Goal: Task Accomplishment & Management: Manage account settings

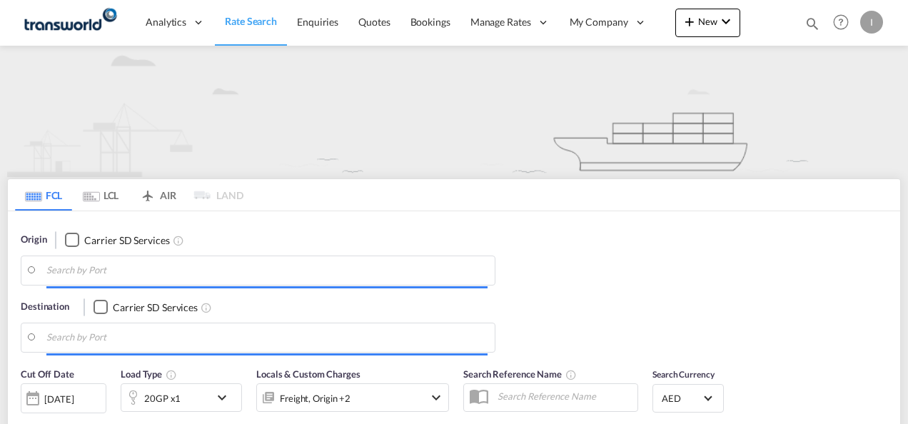
type input "Mundra, INMUN"
type input "[GEOGRAPHIC_DATA], [GEOGRAPHIC_DATA]"
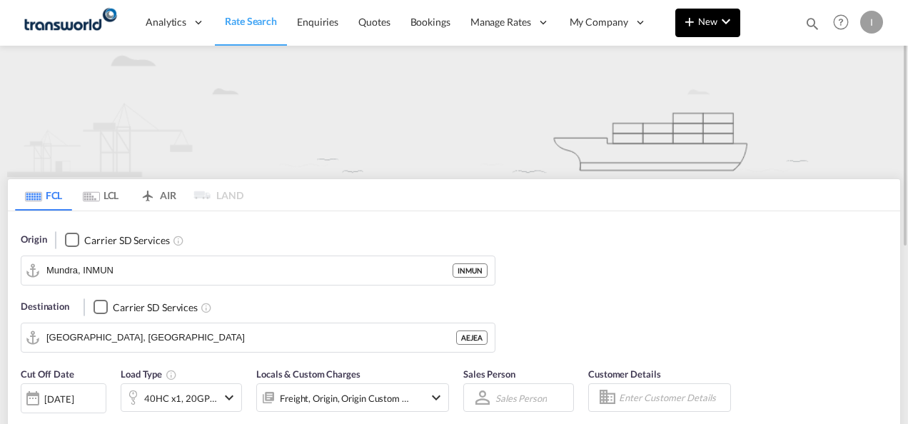
click at [678, 21] on button "New" at bounding box center [708, 23] width 65 height 29
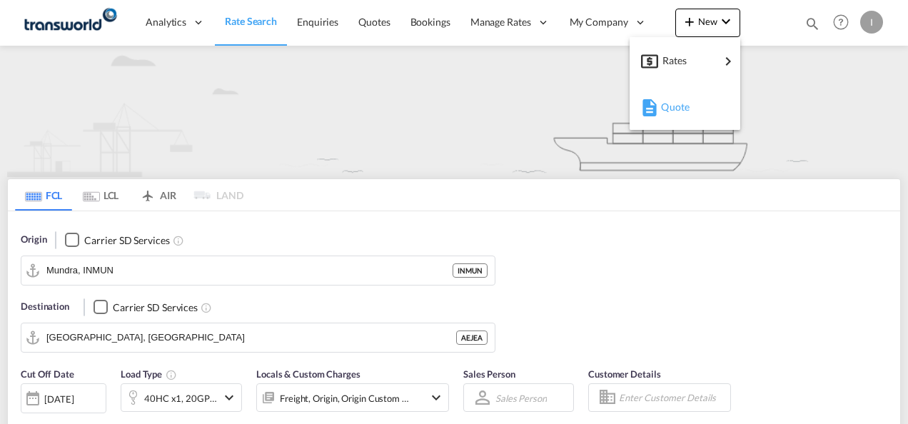
click at [677, 106] on span "Quote" at bounding box center [669, 107] width 16 height 29
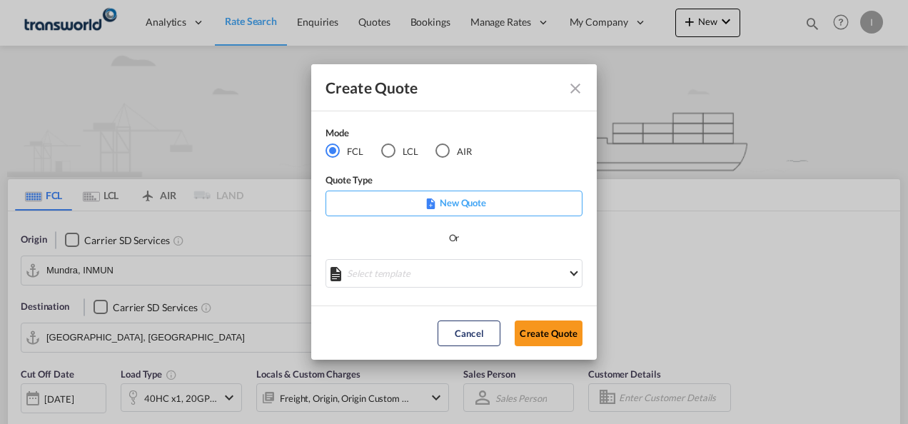
click at [442, 150] on div "AIR" at bounding box center [443, 151] width 14 height 14
click at [528, 331] on button "Create Quote" at bounding box center [549, 334] width 68 height 26
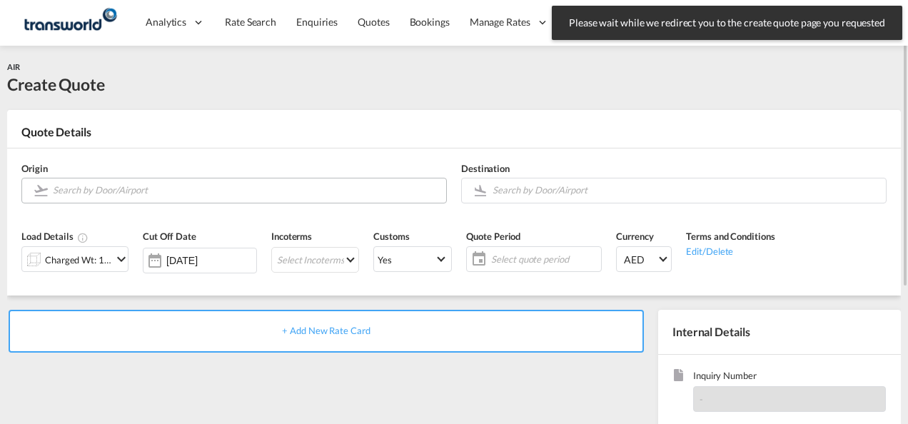
click at [209, 193] on input "Search by Door/Airport" at bounding box center [246, 190] width 386 height 25
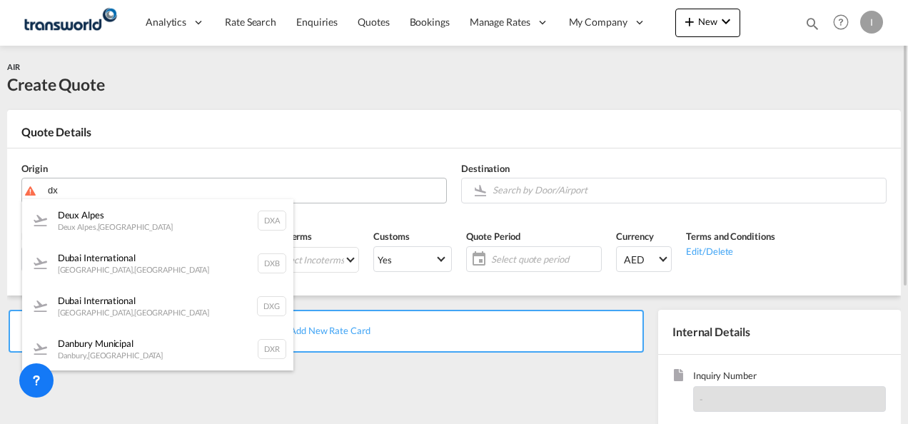
type input "d"
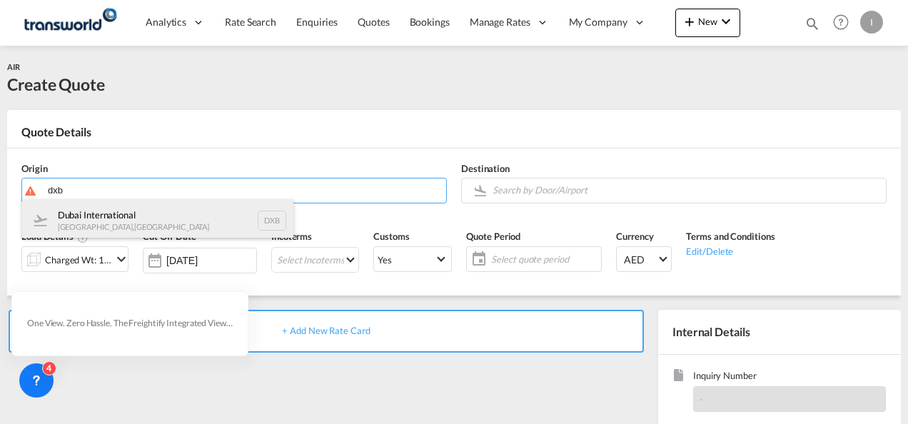
click at [117, 212] on div "Dubai International [GEOGRAPHIC_DATA] , [GEOGRAPHIC_DATA] DXB" at bounding box center [157, 220] width 271 height 43
type input "Dubai International, [GEOGRAPHIC_DATA], DXB"
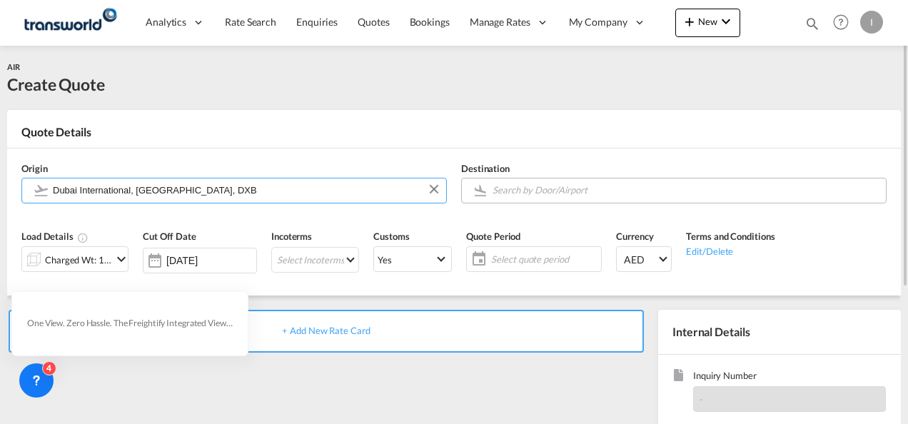
click at [503, 196] on input "Search by Door/Airport" at bounding box center [686, 190] width 386 height 25
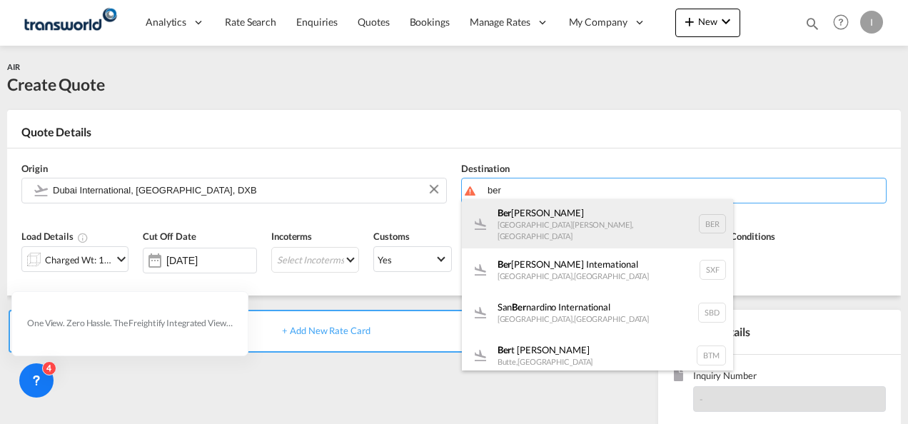
click at [511, 225] on div "Ber [PERSON_NAME] [GEOGRAPHIC_DATA][PERSON_NAME] , [GEOGRAPHIC_DATA] BER" at bounding box center [597, 223] width 271 height 49
type input "[GEOGRAPHIC_DATA][PERSON_NAME], [GEOGRAPHIC_DATA][PERSON_NAME], BER"
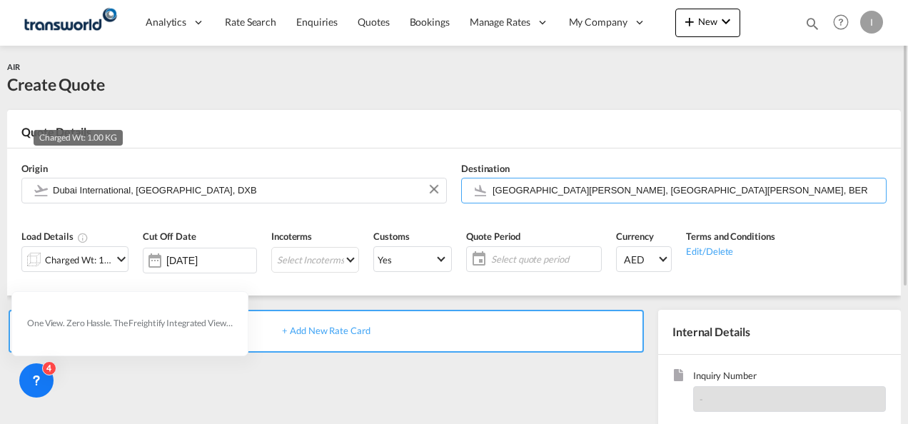
click at [84, 261] on div "Charged Wt: 1.00 KG" at bounding box center [78, 260] width 67 height 20
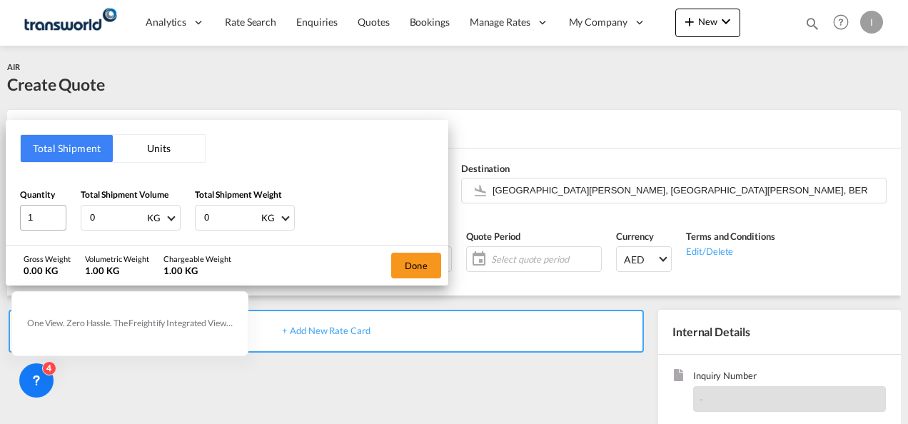
drag, startPoint x: 103, startPoint y: 219, endPoint x: 62, endPoint y: 222, distance: 40.9
click at [66, 224] on div "Quantity 1 Total Shipment Volume 0 KG CBM CFT KG LB Total Shipment Weight 0 KG …" at bounding box center [227, 209] width 414 height 43
type input "905"
click at [424, 260] on button "Done" at bounding box center [416, 266] width 50 height 26
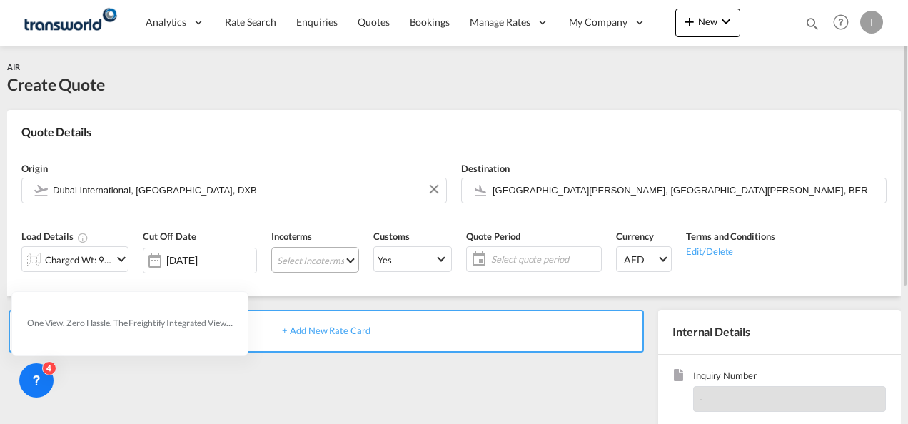
click at [290, 259] on md-select "Select Incoterms FAS - import Free Alongside Ship CPT - import Carrier Paid to …" at bounding box center [315, 260] width 88 height 26
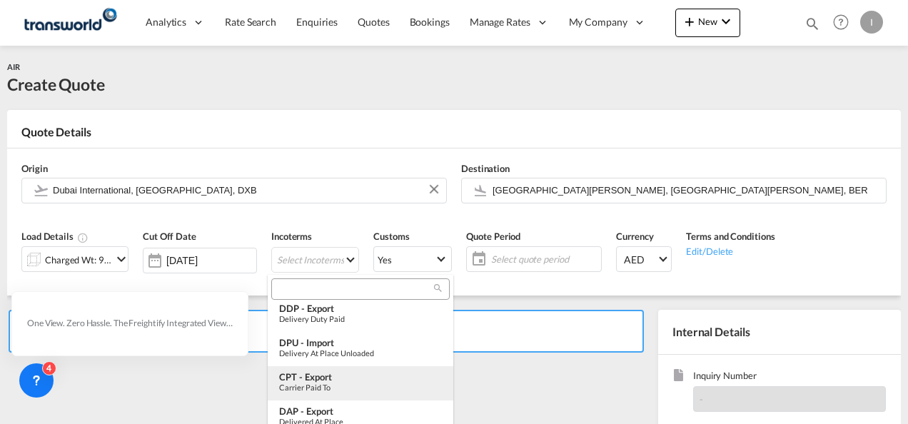
scroll to position [214, 0]
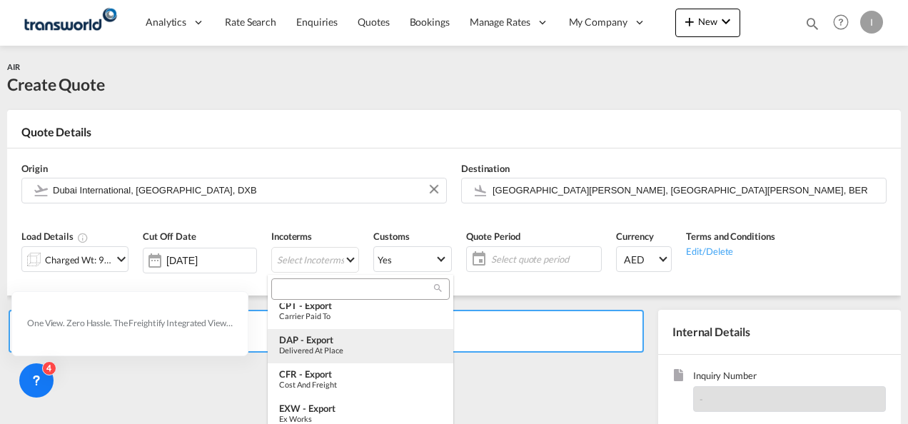
click at [314, 340] on div "DAP - export" at bounding box center [360, 339] width 163 height 11
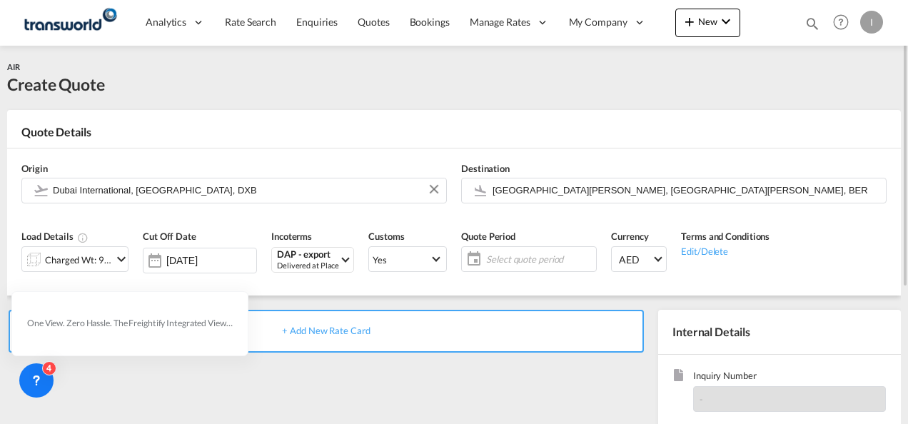
click at [518, 250] on span "Select quote period" at bounding box center [540, 259] width 114 height 20
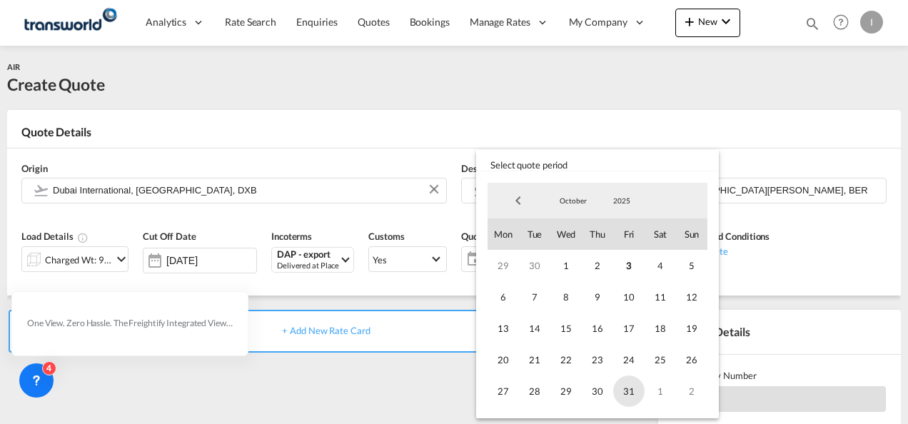
click at [623, 393] on span "31" at bounding box center [628, 391] width 31 height 31
click at [430, 380] on md-backdrop at bounding box center [454, 212] width 908 height 424
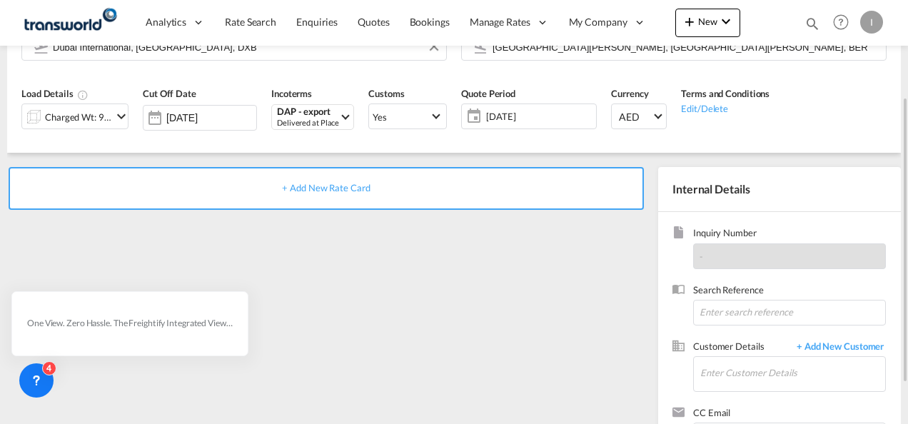
scroll to position [71, 0]
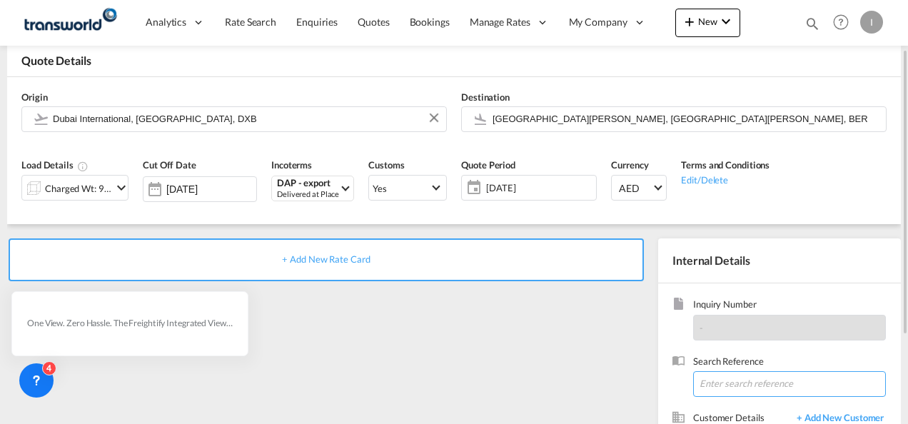
click at [721, 391] on input at bounding box center [789, 384] width 193 height 26
paste input "TWI 21992"
type input "TWI 21992"
click at [563, 340] on div "+ Add New Rate Card" at bounding box center [329, 388] width 644 height 299
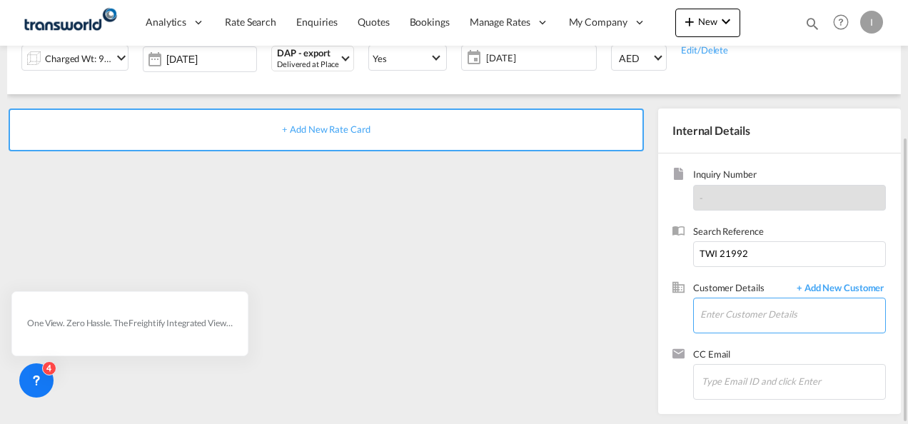
click at [711, 314] on input "Enter Customer Details" at bounding box center [793, 315] width 185 height 32
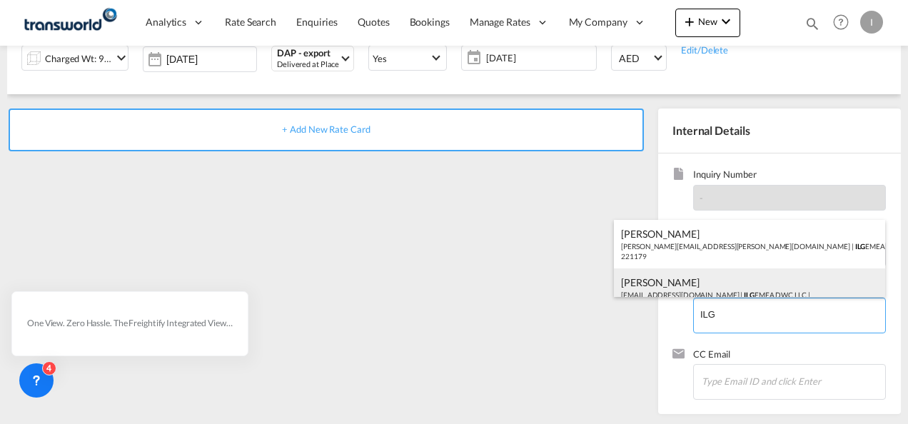
click at [676, 287] on div "[PERSON_NAME] [EMAIL_ADDRESS][DOMAIN_NAME] | ILG EMEA DWC LLC | 221179" at bounding box center [749, 293] width 271 height 49
type input "ILG EMEA DWC LLC, [PERSON_NAME], [EMAIL_ADDRESS][DOMAIN_NAME]"
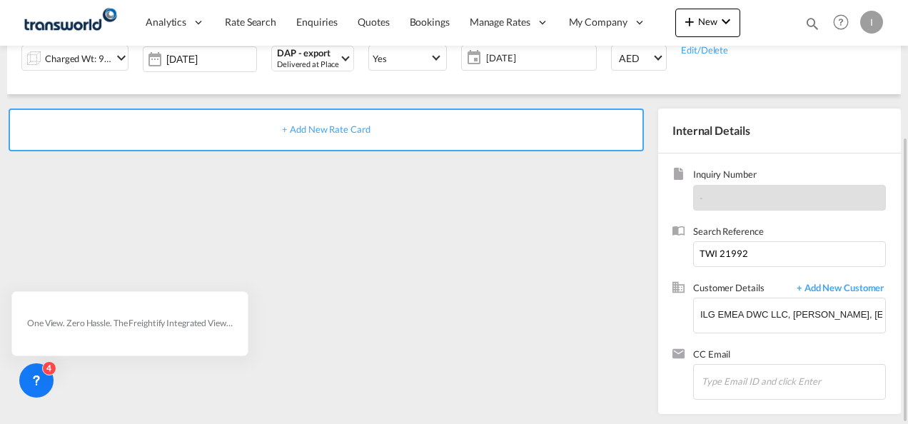
click at [319, 131] on span "+ Add New Rate Card" at bounding box center [326, 129] width 88 height 11
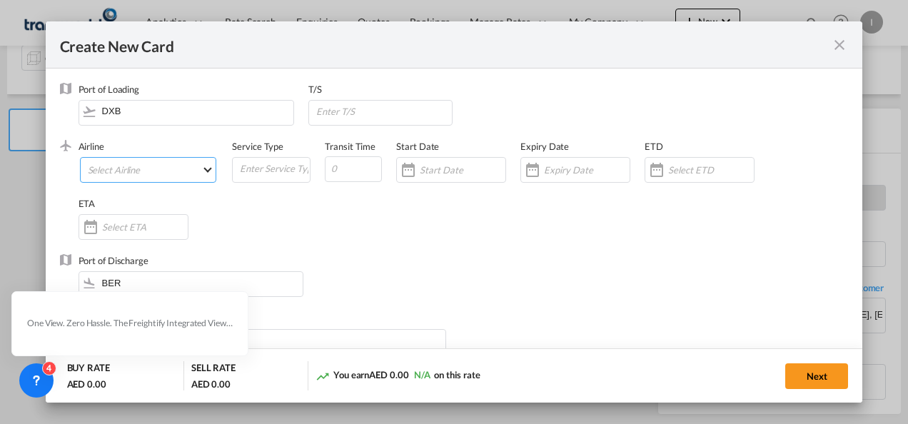
click at [129, 176] on md-select "Select Airline AIR EXPRESS S.A. (1166- / -) CMA CGM Air Cargo (1140-2C / -) DDW…" at bounding box center [148, 170] width 137 height 26
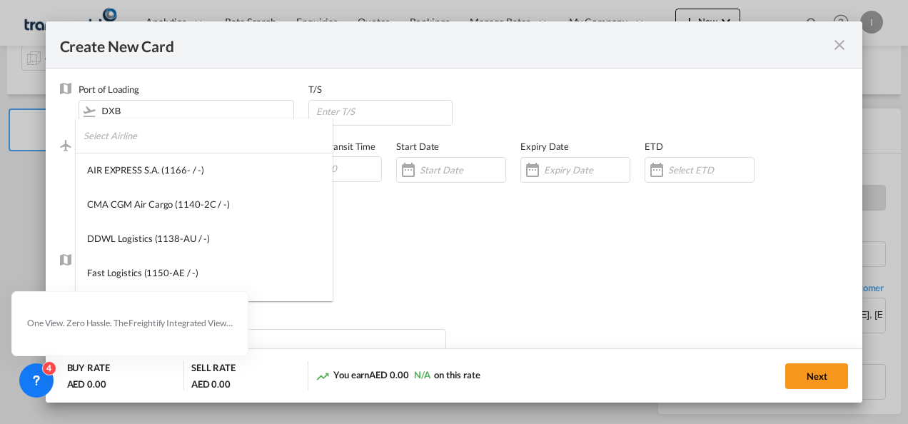
click at [104, 138] on input "search" at bounding box center [208, 136] width 249 height 34
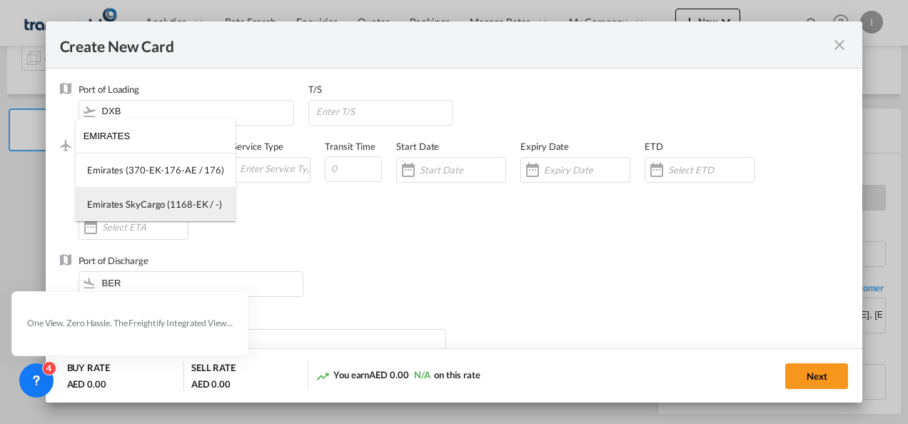
type input "EMIRATES"
click at [153, 208] on div "Emirates SkyCargo (1168-EK / -)" at bounding box center [154, 204] width 135 height 13
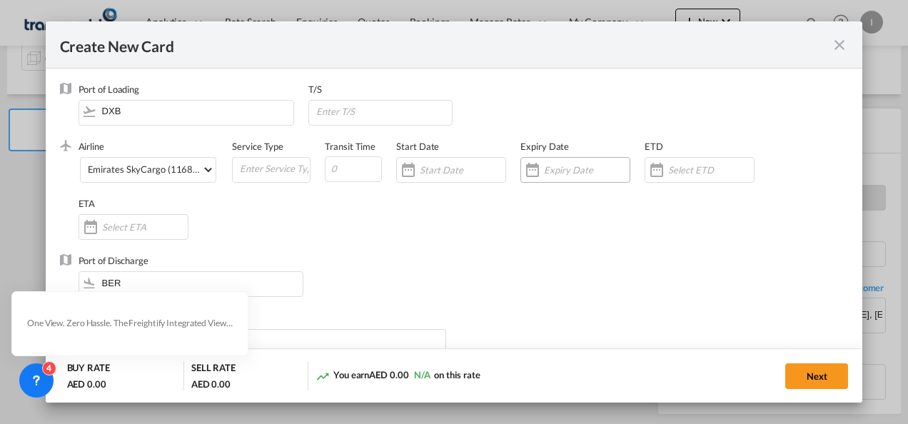
click at [563, 170] on input "Create New CardPort ..." at bounding box center [587, 169] width 86 height 11
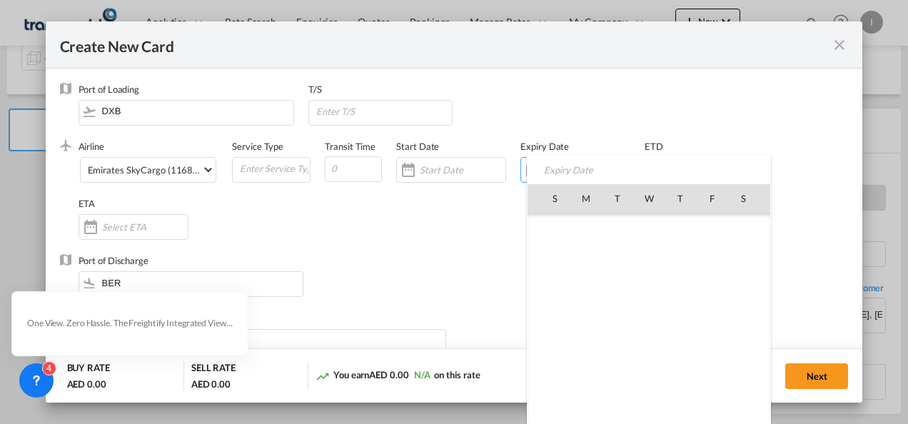
scroll to position [331013, 0]
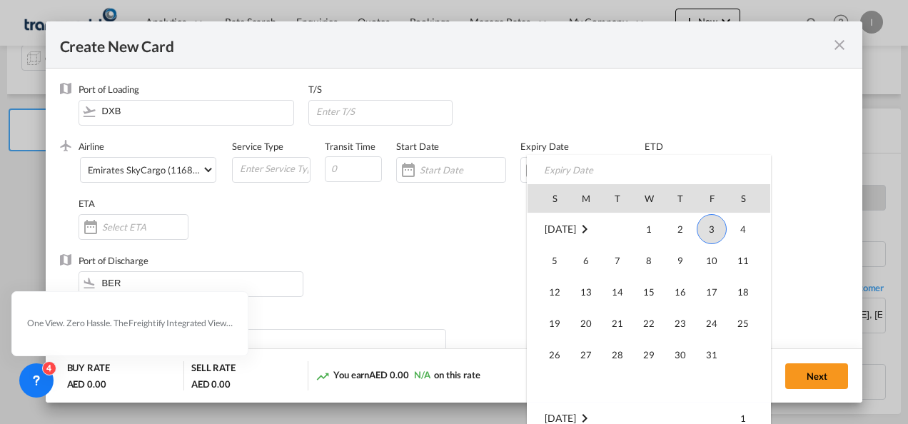
drag, startPoint x: 711, startPoint y: 350, endPoint x: 489, endPoint y: 298, distance: 228.1
click at [710, 350] on span "31" at bounding box center [712, 355] width 29 height 29
type input "[DATE]"
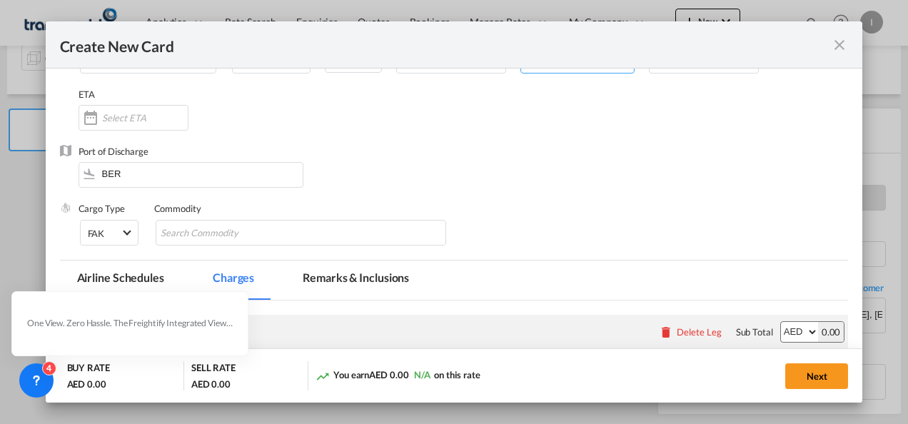
scroll to position [143, 0]
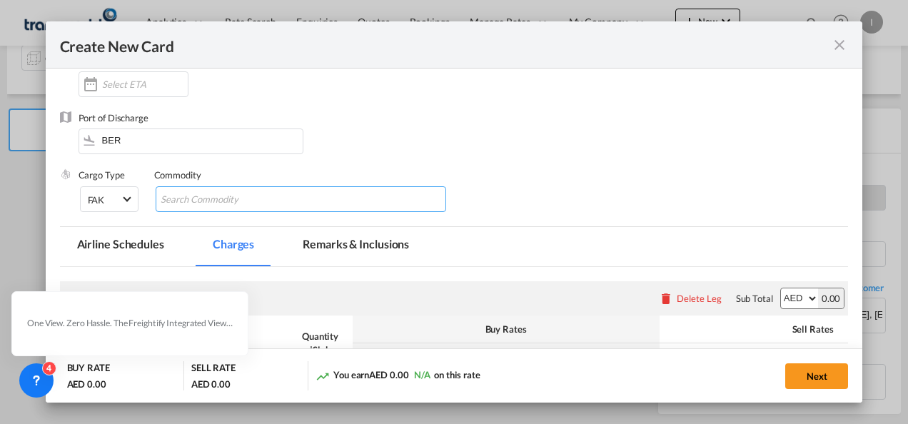
click at [206, 205] on input "Search Commodity" at bounding box center [226, 200] width 131 height 23
type input "gENERAL cARGO"
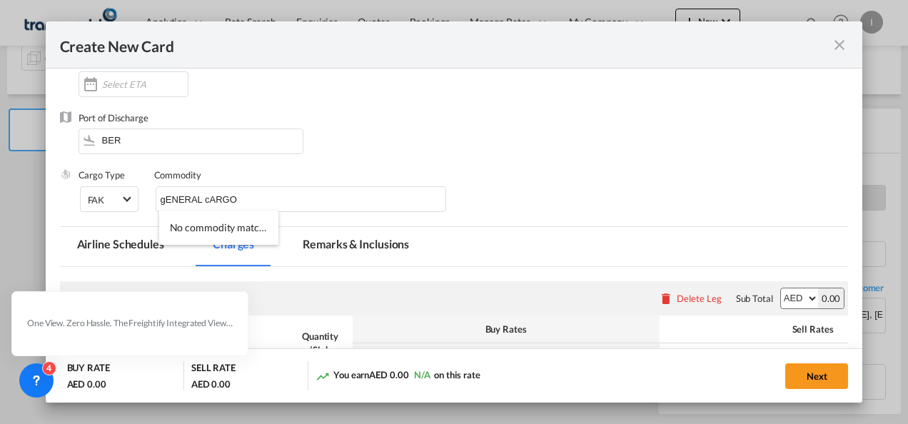
click at [459, 164] on div "Port of Discharge BER" at bounding box center [454, 139] width 789 height 57
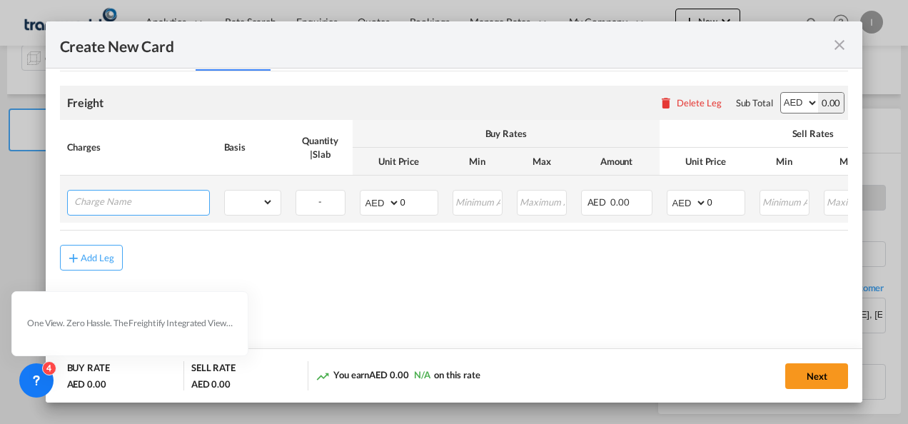
click at [130, 206] on input "Charge Name" at bounding box center [141, 201] width 135 height 21
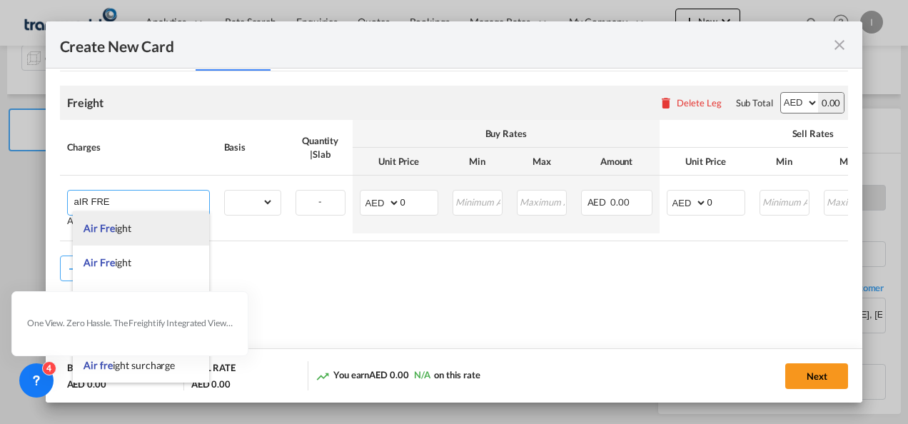
click at [116, 222] on span "Air Fre ight" at bounding box center [108, 228] width 48 height 12
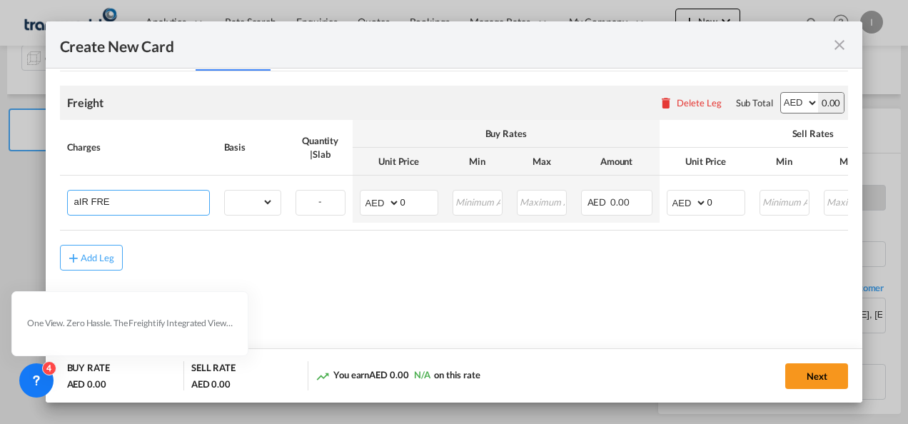
type input "Air Freight"
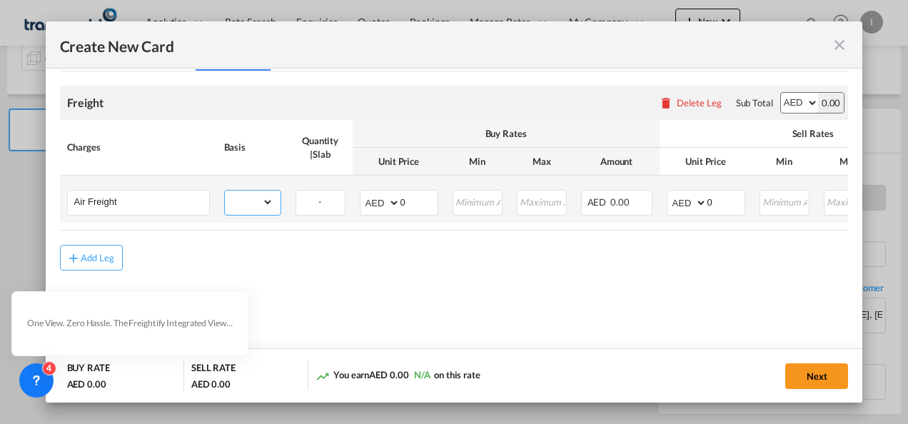
click at [259, 207] on select "gross_weight volumetric_weight per_shipment per_bl per_km % on air freight per_…" at bounding box center [249, 202] width 49 height 23
select select "per_shipment"
click at [225, 191] on select "gross_weight volumetric_weight per_shipment per_bl per_km % on air freight per_…" at bounding box center [249, 202] width 49 height 23
drag, startPoint x: 414, startPoint y: 204, endPoint x: 309, endPoint y: 196, distance: 104.6
click at [309, 196] on tr "Air Freight Please Enter Already Exists gross_weight volumetric_weight per_ship…" at bounding box center [566, 199] width 1012 height 47
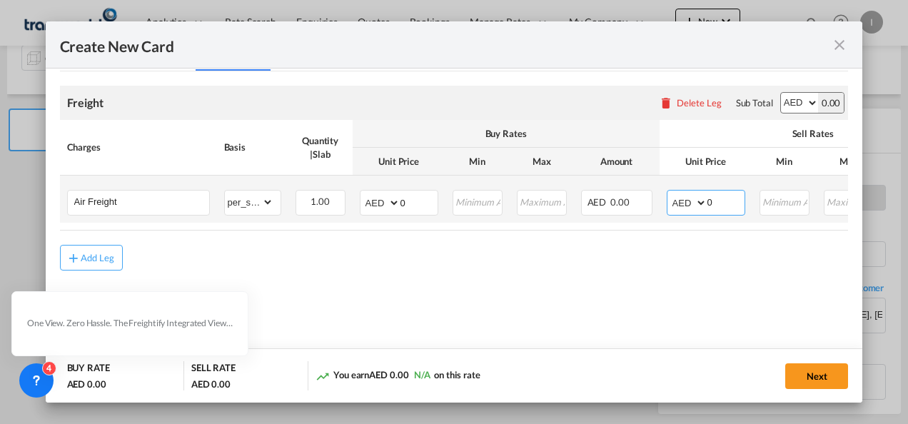
click at [708, 201] on input "0" at bounding box center [726, 201] width 37 height 21
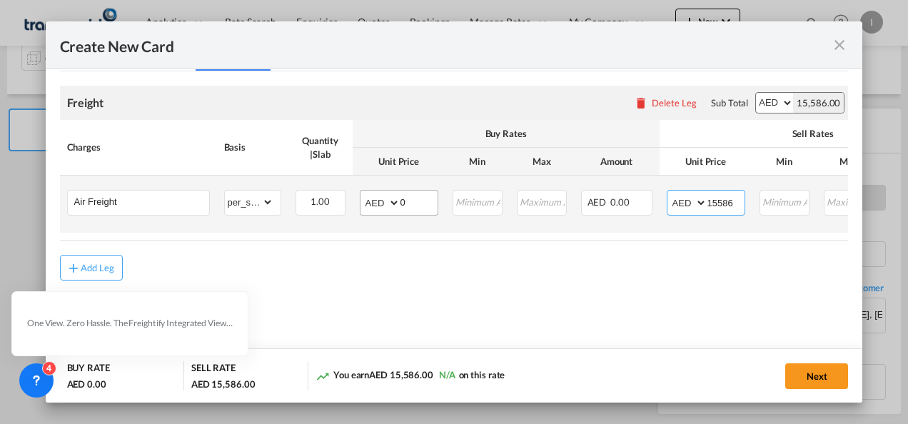
type input "15586"
drag, startPoint x: 410, startPoint y: 203, endPoint x: 385, endPoint y: 209, distance: 25.6
click at [385, 209] on md-input-container "AED AFN ALL AMD ANG AOA ARS AUD AWG AZN BAM BBD BDT BGN BHD BIF BMD BND [PERSON…" at bounding box center [399, 203] width 79 height 26
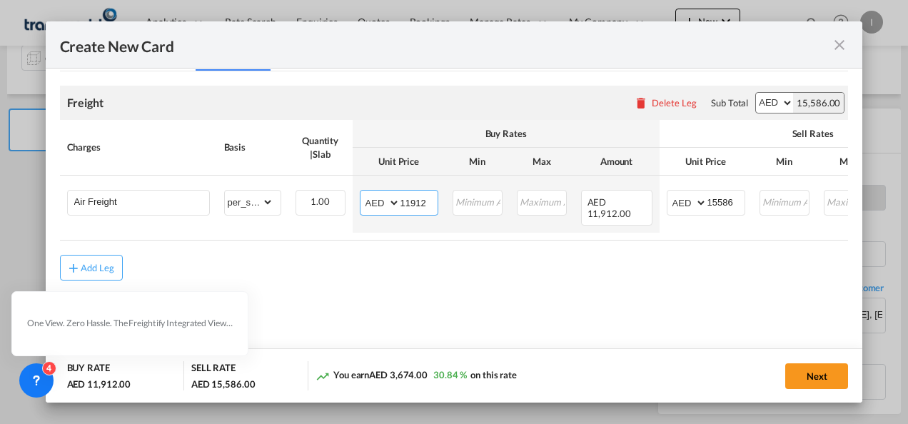
type input "11912"
click at [479, 296] on md-content "Freight Please enter leg name Leg Name Already Exists Delete Leg Sub Total AED …" at bounding box center [454, 203] width 789 height 265
click at [790, 370] on button "Next" at bounding box center [817, 377] width 63 height 26
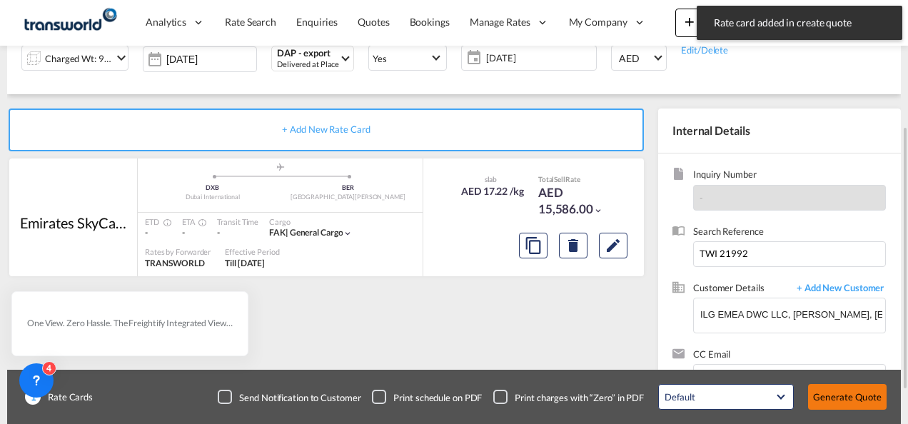
click at [830, 391] on button "Generate Quote" at bounding box center [847, 397] width 79 height 26
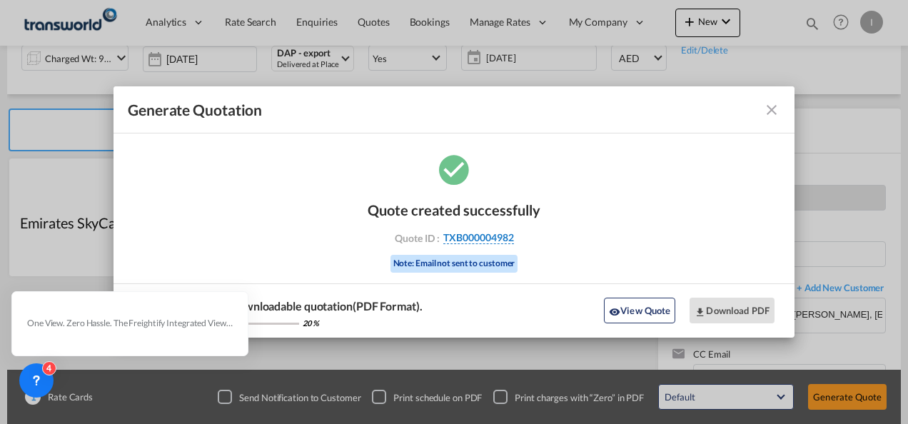
click at [506, 236] on span "TXB000004982" at bounding box center [479, 237] width 71 height 13
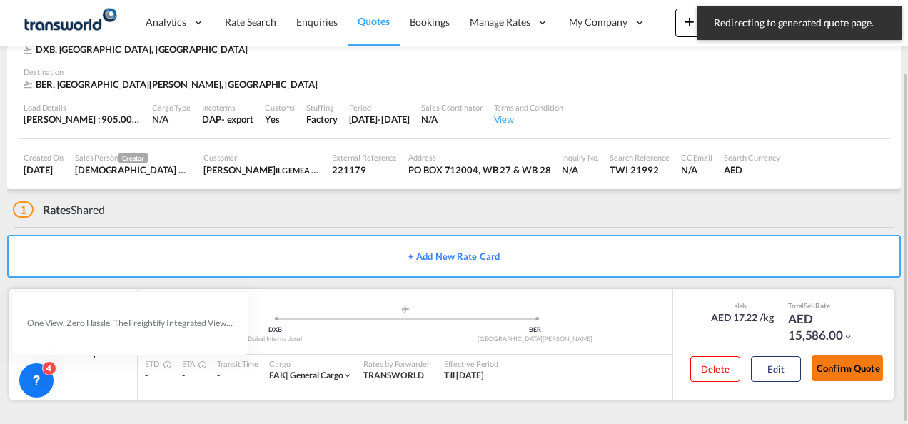
click at [823, 371] on button "Confirm Quote" at bounding box center [847, 369] width 71 height 26
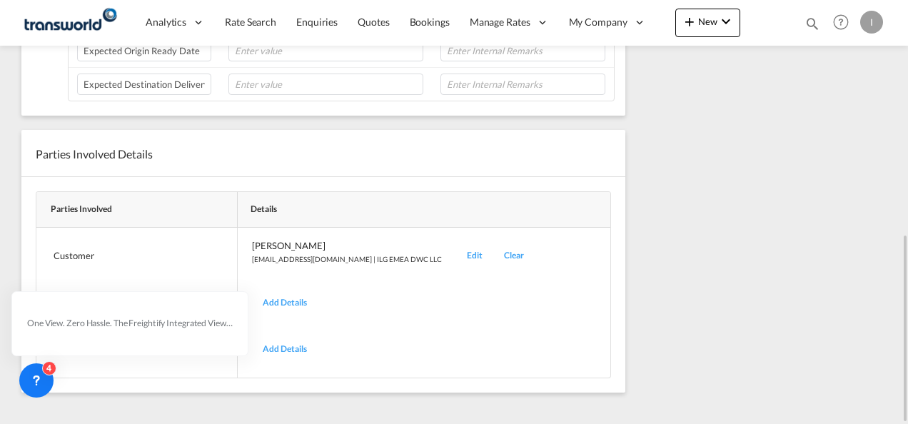
scroll to position [244, 0]
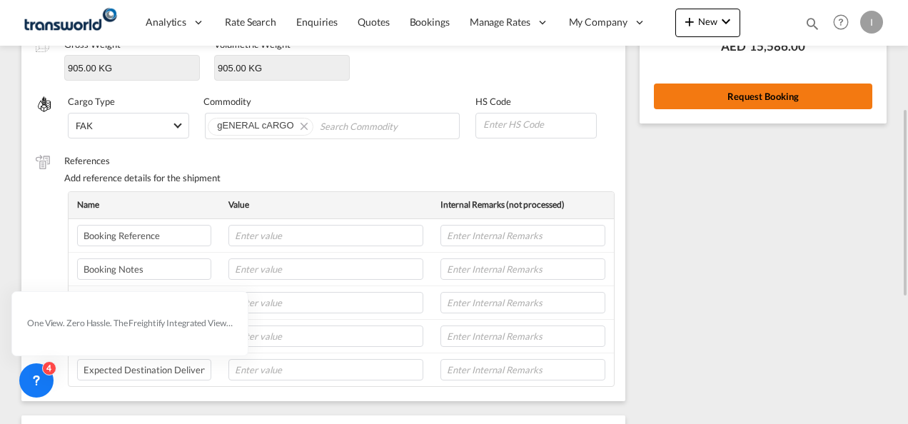
click at [708, 99] on button "Request Booking" at bounding box center [763, 97] width 219 height 26
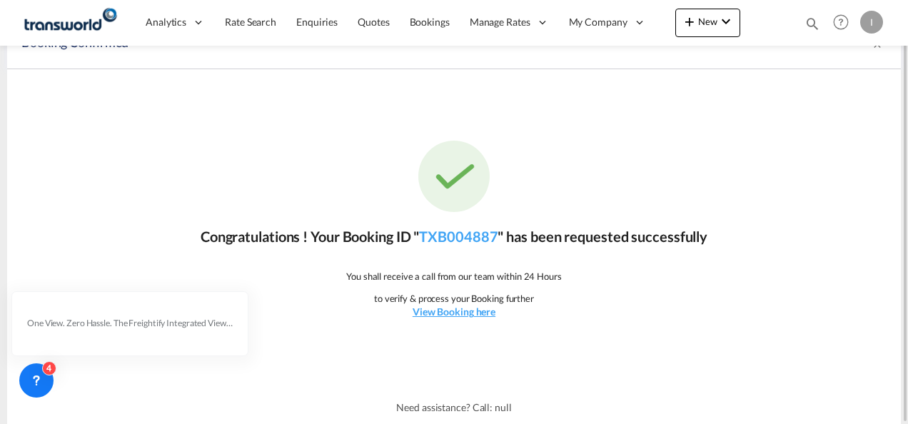
scroll to position [0, 0]
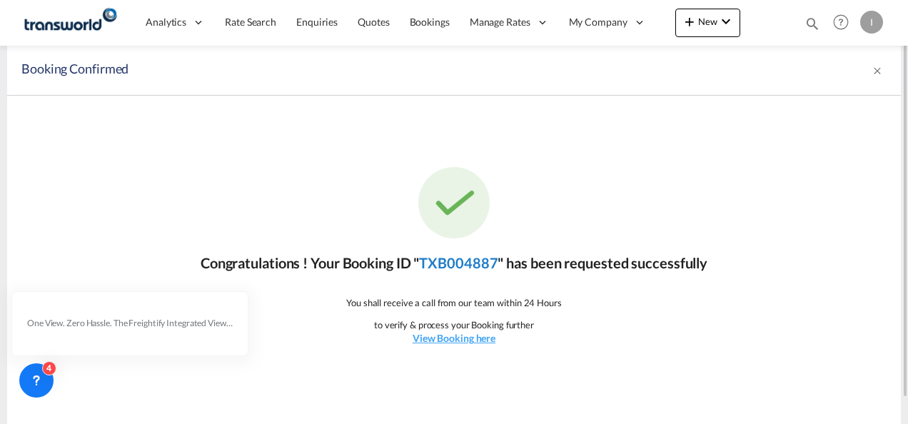
click at [471, 270] on link "TXB004887" at bounding box center [458, 262] width 79 height 17
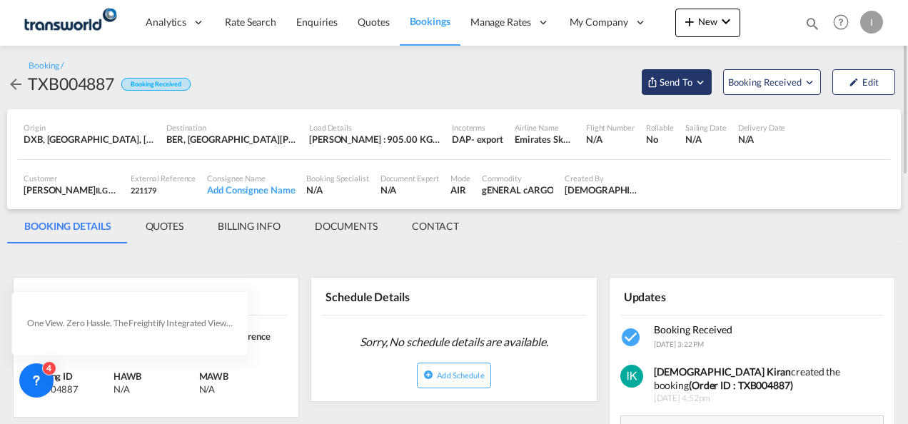
click at [673, 86] on span "Send To" at bounding box center [676, 82] width 36 height 14
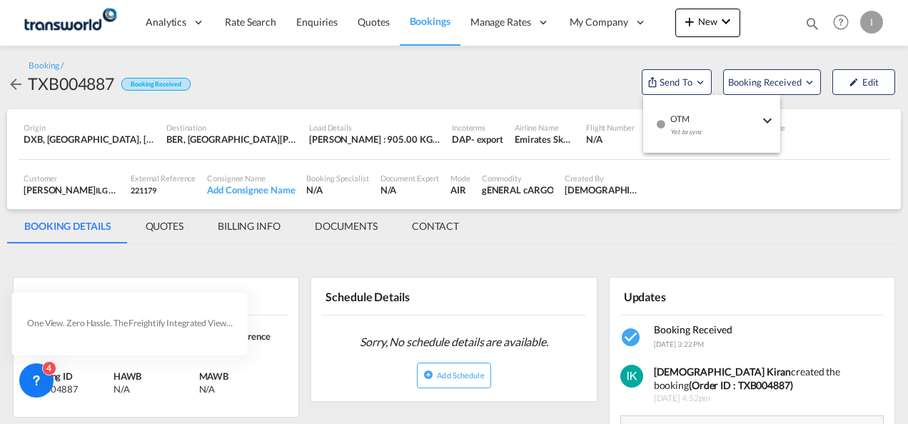
click at [684, 127] on div "Yet to sync" at bounding box center [715, 136] width 89 height 30
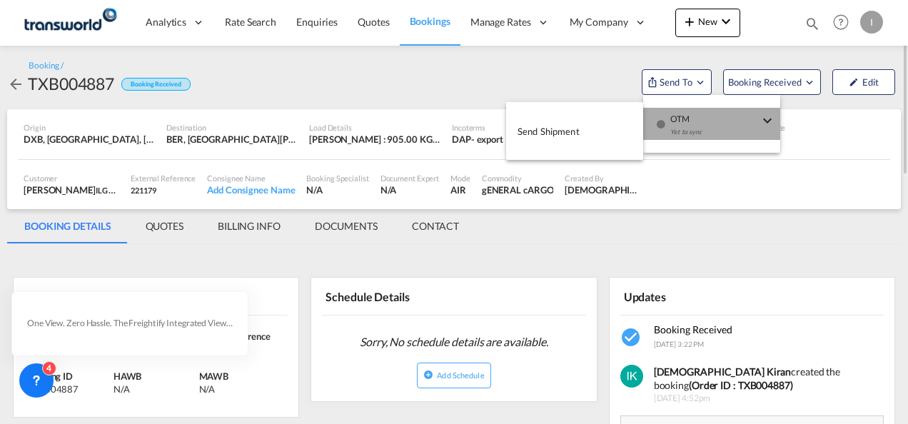
click at [617, 134] on button "Send Shipment" at bounding box center [574, 131] width 137 height 32
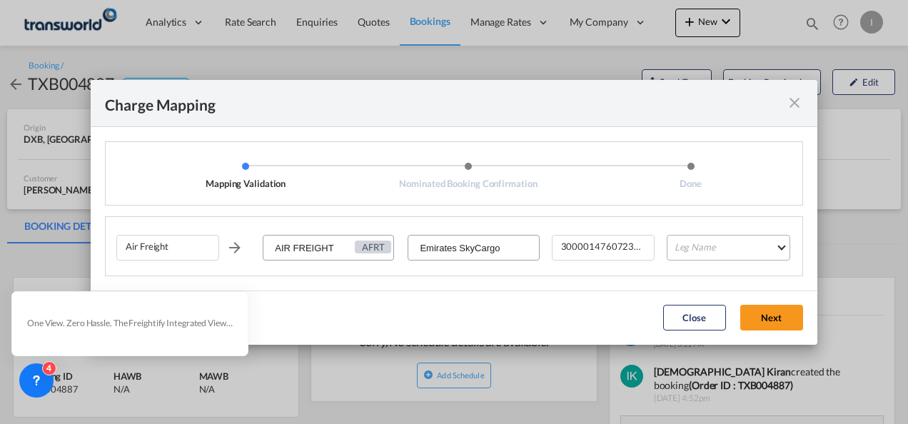
click at [726, 251] on md-select "Leg Name HANDLING ORIGIN HANDLING DESTINATION OTHERS TL PICK UP CUSTOMS ORIGIN …" at bounding box center [729, 248] width 124 height 26
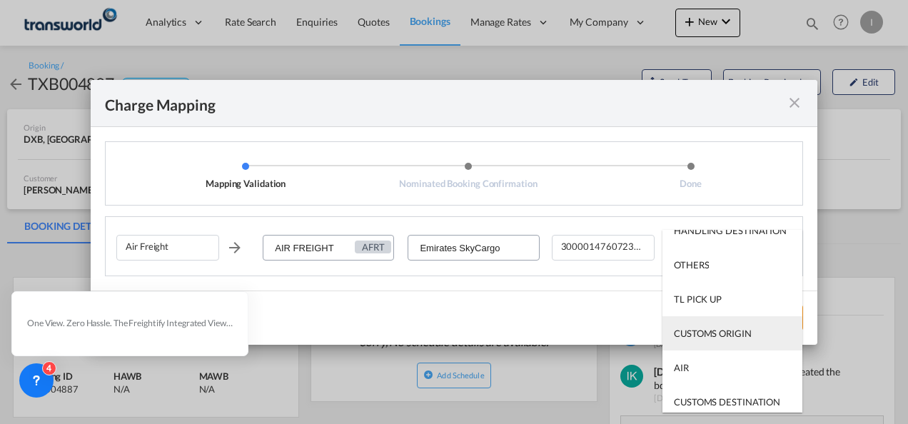
scroll to position [91, 0]
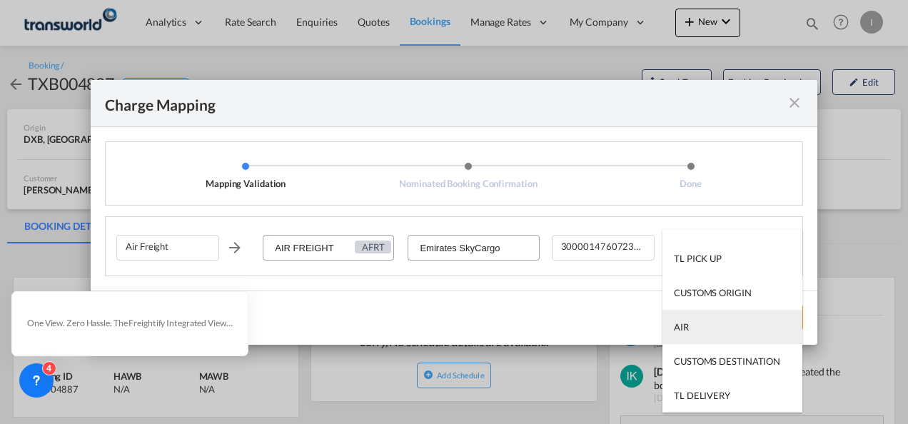
click at [687, 337] on md-option "AIR" at bounding box center [733, 327] width 140 height 34
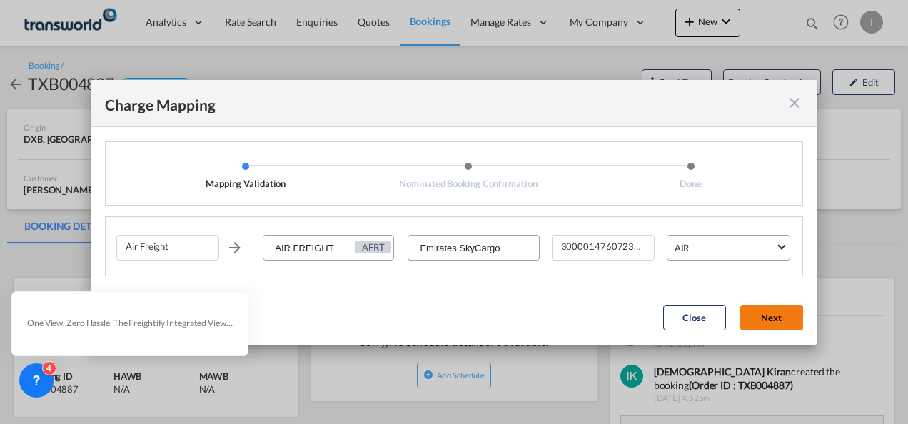
click at [768, 325] on button "Next" at bounding box center [772, 318] width 63 height 26
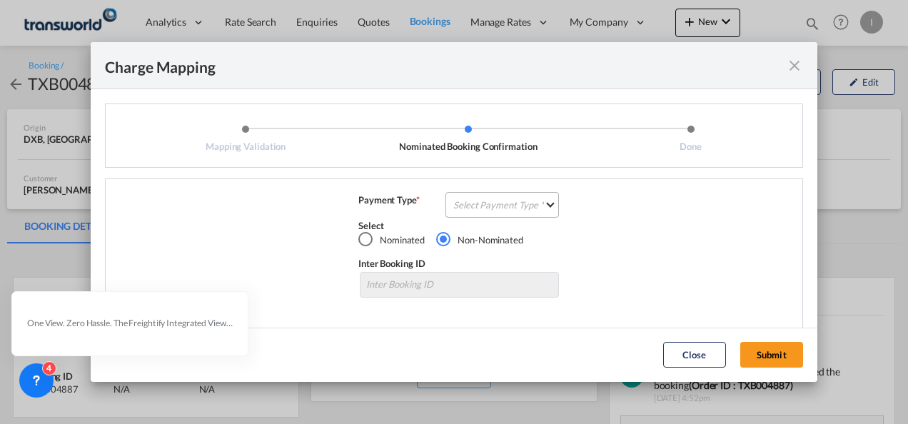
click at [464, 201] on md-select "Select Payment Type COLLECT PREPAID" at bounding box center [503, 205] width 114 height 26
click at [464, 203] on div "COLLECT" at bounding box center [469, 205] width 41 height 4
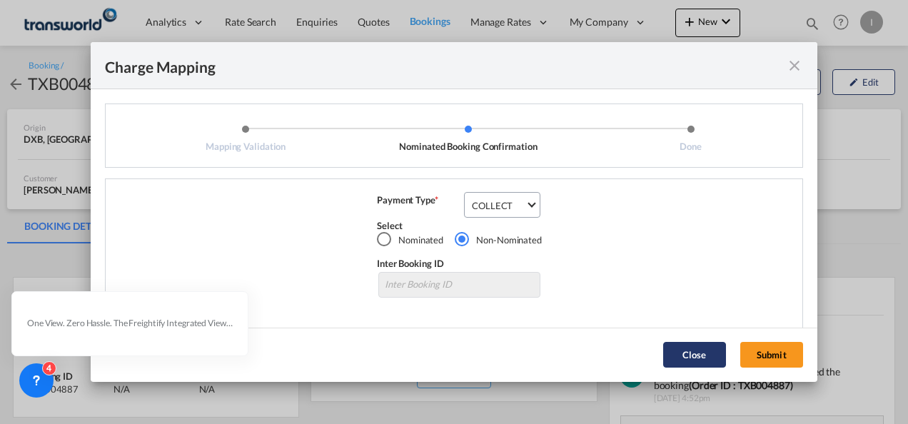
click at [767, 350] on button "Submit" at bounding box center [772, 355] width 63 height 26
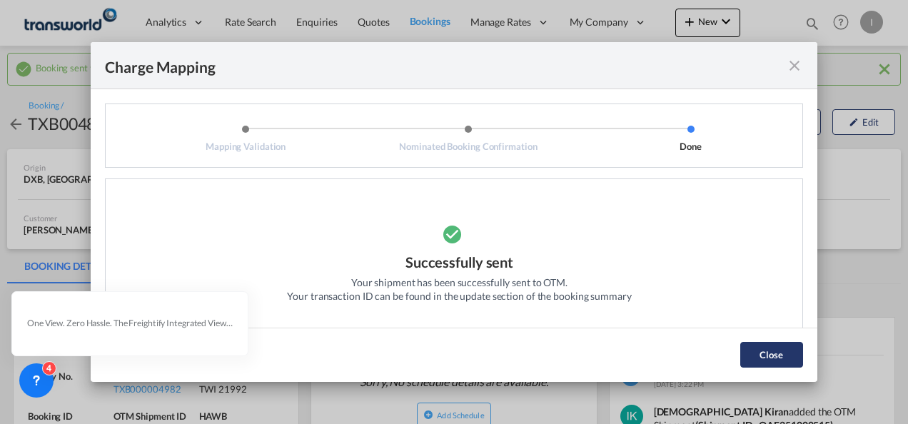
click at [780, 361] on button "Close" at bounding box center [772, 355] width 63 height 26
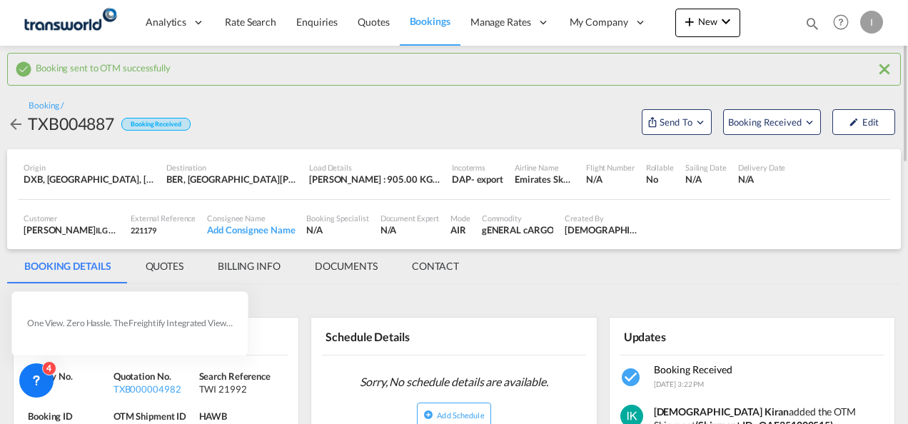
scroll to position [71, 0]
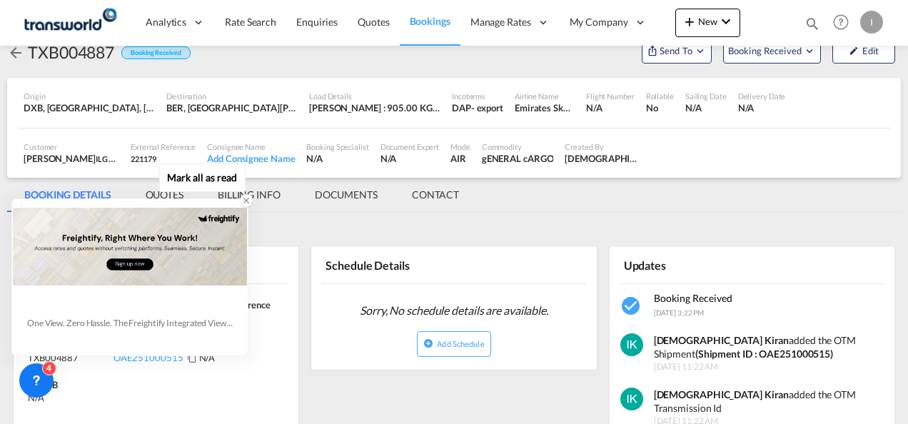
click at [244, 202] on icon at bounding box center [246, 201] width 10 height 10
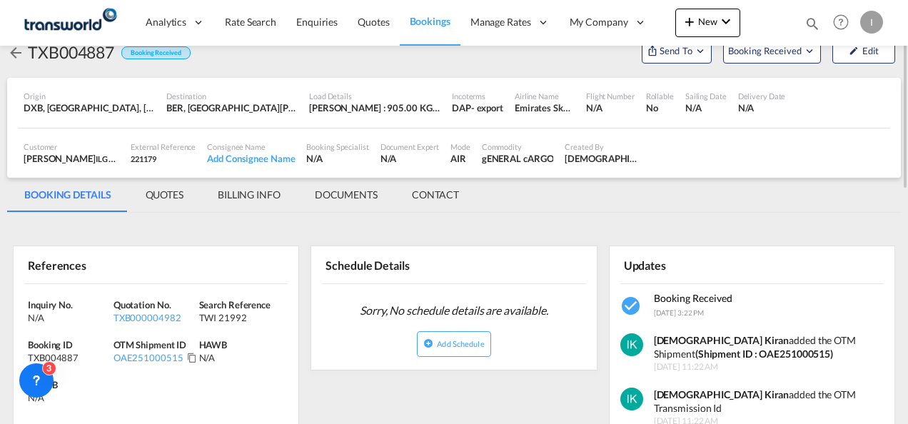
scroll to position [143, 0]
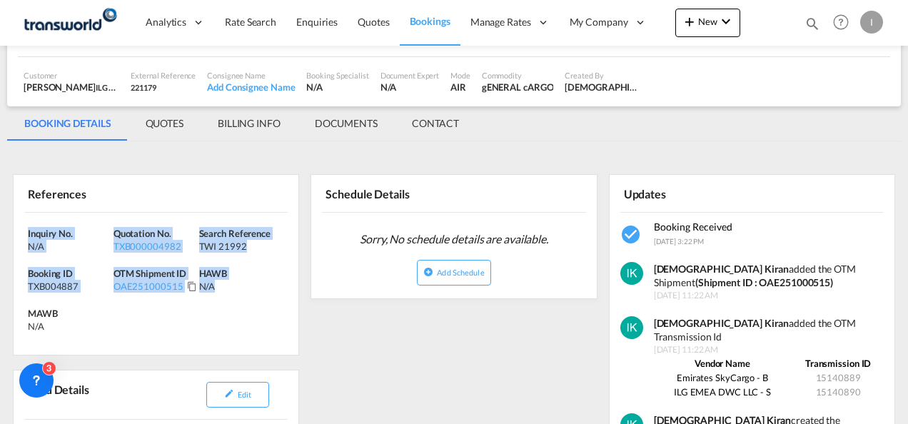
drag, startPoint x: 187, startPoint y: 280, endPoint x: -3, endPoint y: 227, distance: 197.2
click at [0, 227] on html "Analytics Reports Dashboard Rate Search Enquiries Quotes" at bounding box center [454, 212] width 908 height 424
drag, startPoint x: -3, startPoint y: 227, endPoint x: 76, endPoint y: 230, distance: 79.3
copy div "Inquiry No. N/A Quotation No. TXB000004982 Search Reference TWI 21992 Booking I…"
